Goal: Transaction & Acquisition: Purchase product/service

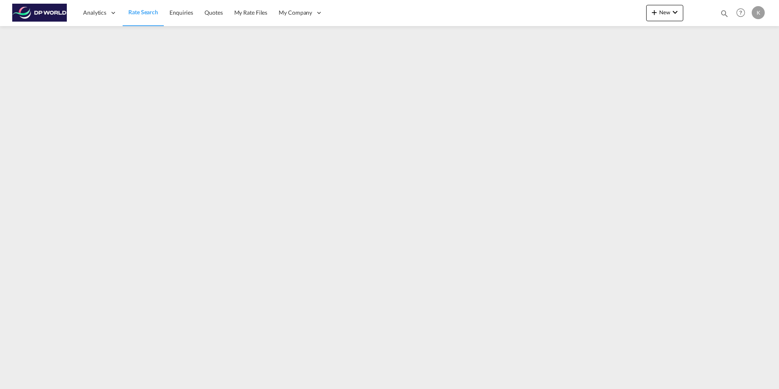
click at [152, 10] on span "Rate Search" at bounding box center [143, 12] width 30 height 7
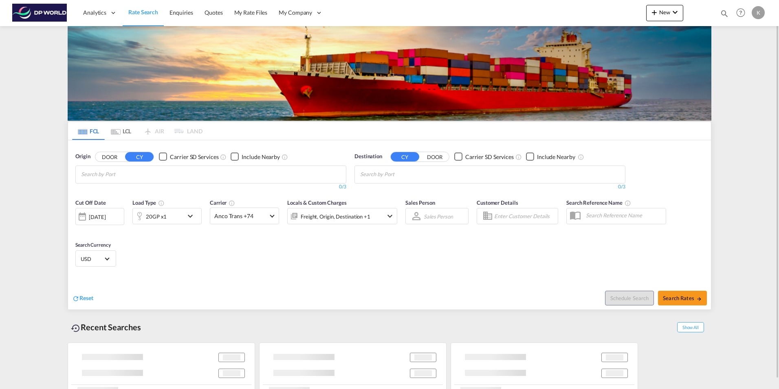
click at [122, 172] on input "Chips input." at bounding box center [119, 174] width 77 height 13
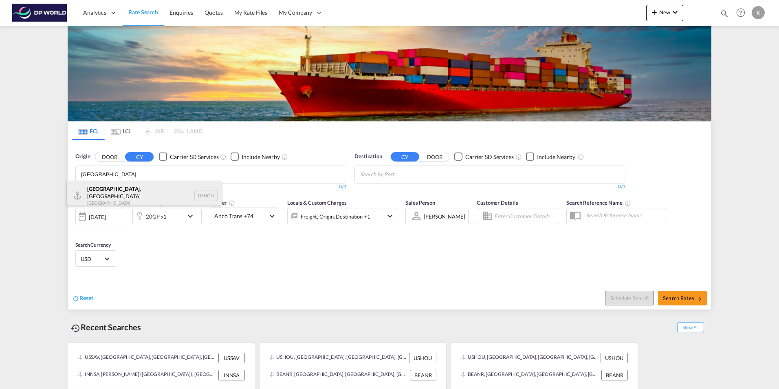
type input "[GEOGRAPHIC_DATA]"
click at [123, 190] on div "[GEOGRAPHIC_DATA] , [GEOGRAPHIC_DATA] [GEOGRAPHIC_DATA] USHOU" at bounding box center [144, 195] width 155 height 29
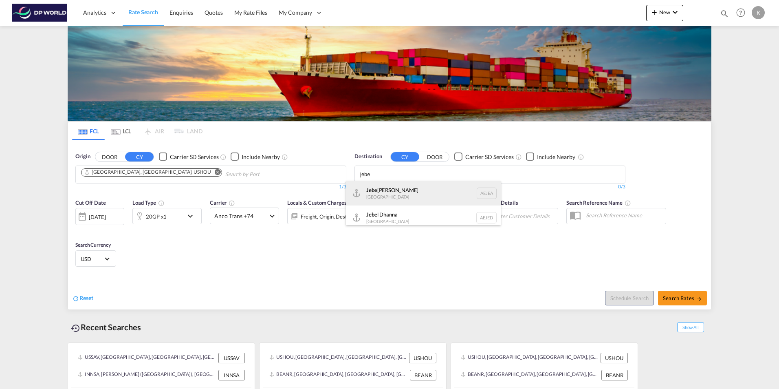
type input "jebe"
click at [403, 189] on div "Jebe l Ali [GEOGRAPHIC_DATA] [GEOGRAPHIC_DATA]" at bounding box center [423, 193] width 155 height 24
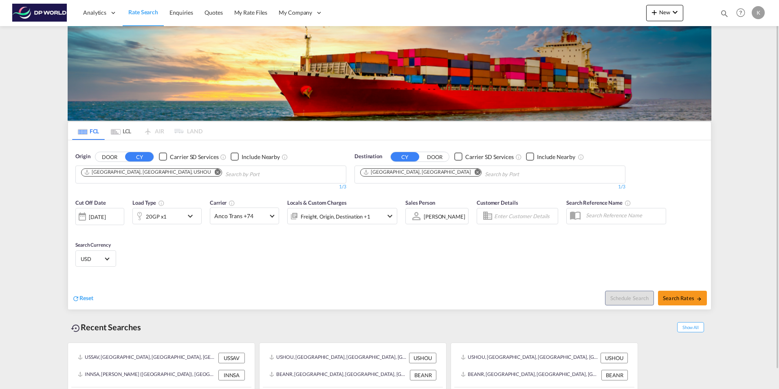
click at [175, 217] on div "20GP x1" at bounding box center [158, 216] width 51 height 16
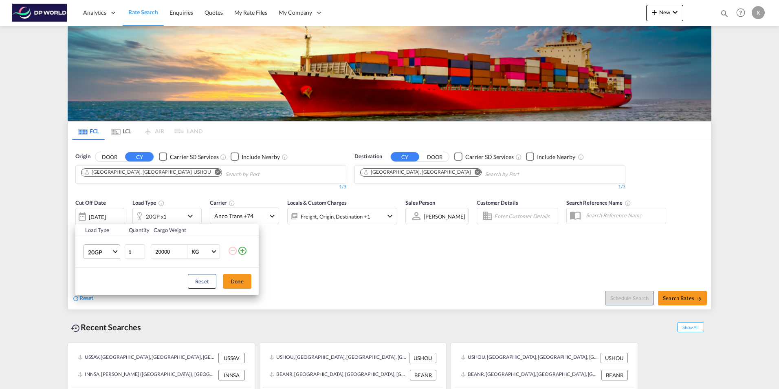
click at [107, 251] on span "20GP" at bounding box center [100, 252] width 24 height 8
click at [105, 292] on md-option "40HC" at bounding box center [109, 291] width 55 height 20
click at [240, 279] on button "Done" at bounding box center [237, 281] width 29 height 15
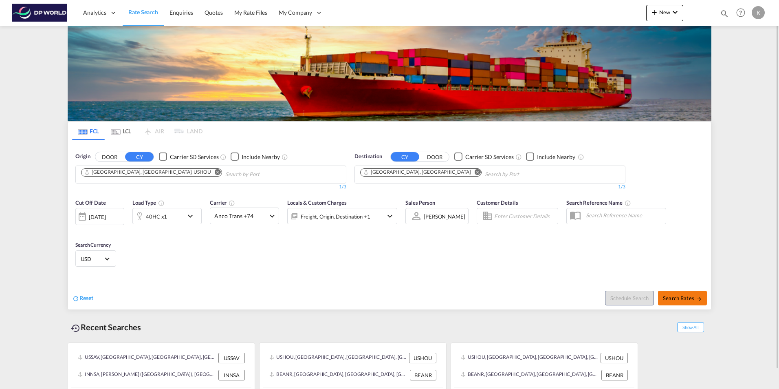
click at [680, 300] on span "Search Rates" at bounding box center [682, 298] width 39 height 7
type input "USHOU to AEJEA / [DATE]"
